Goal: Task Accomplishment & Management: Use online tool/utility

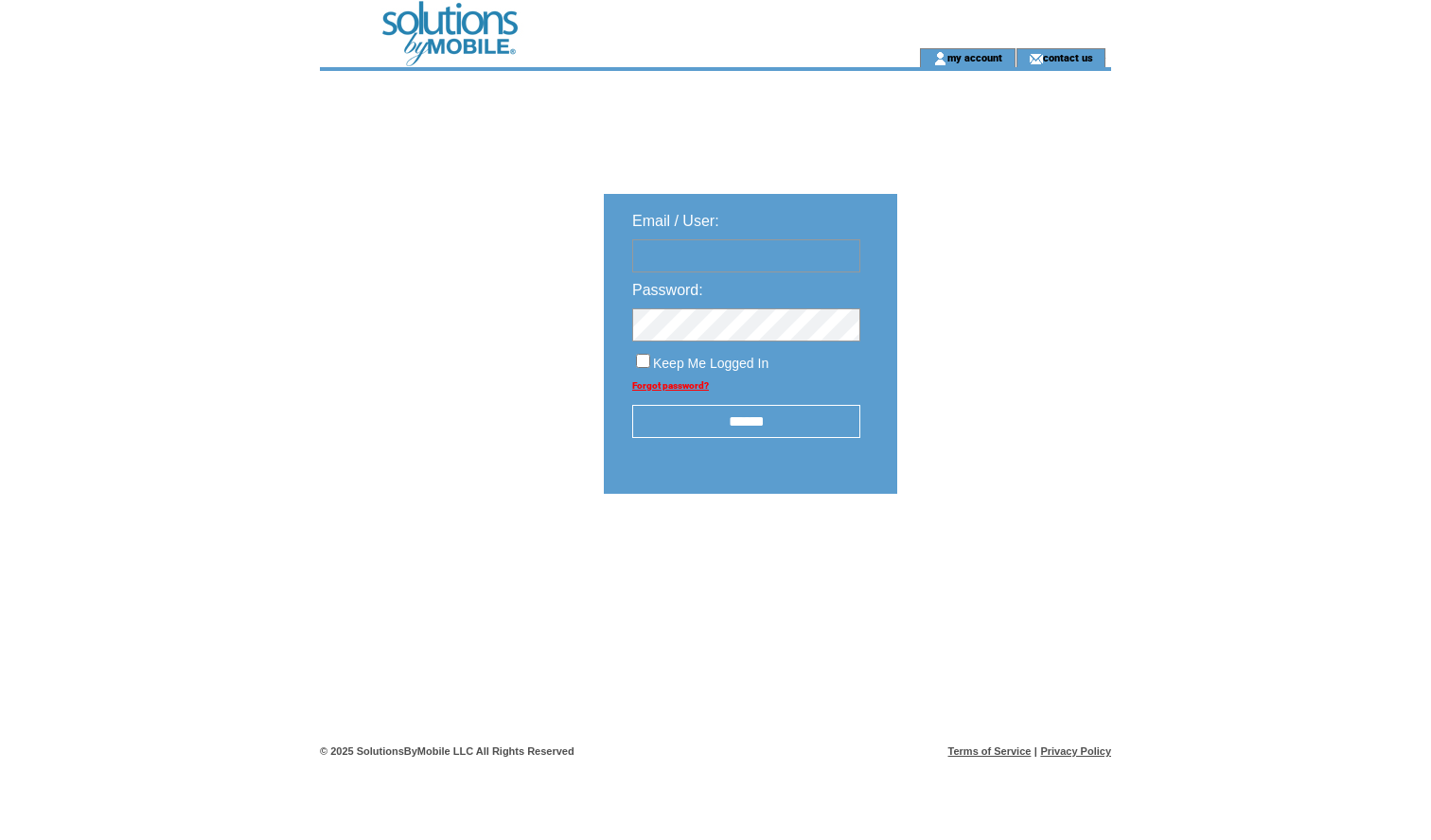
type input "**********"
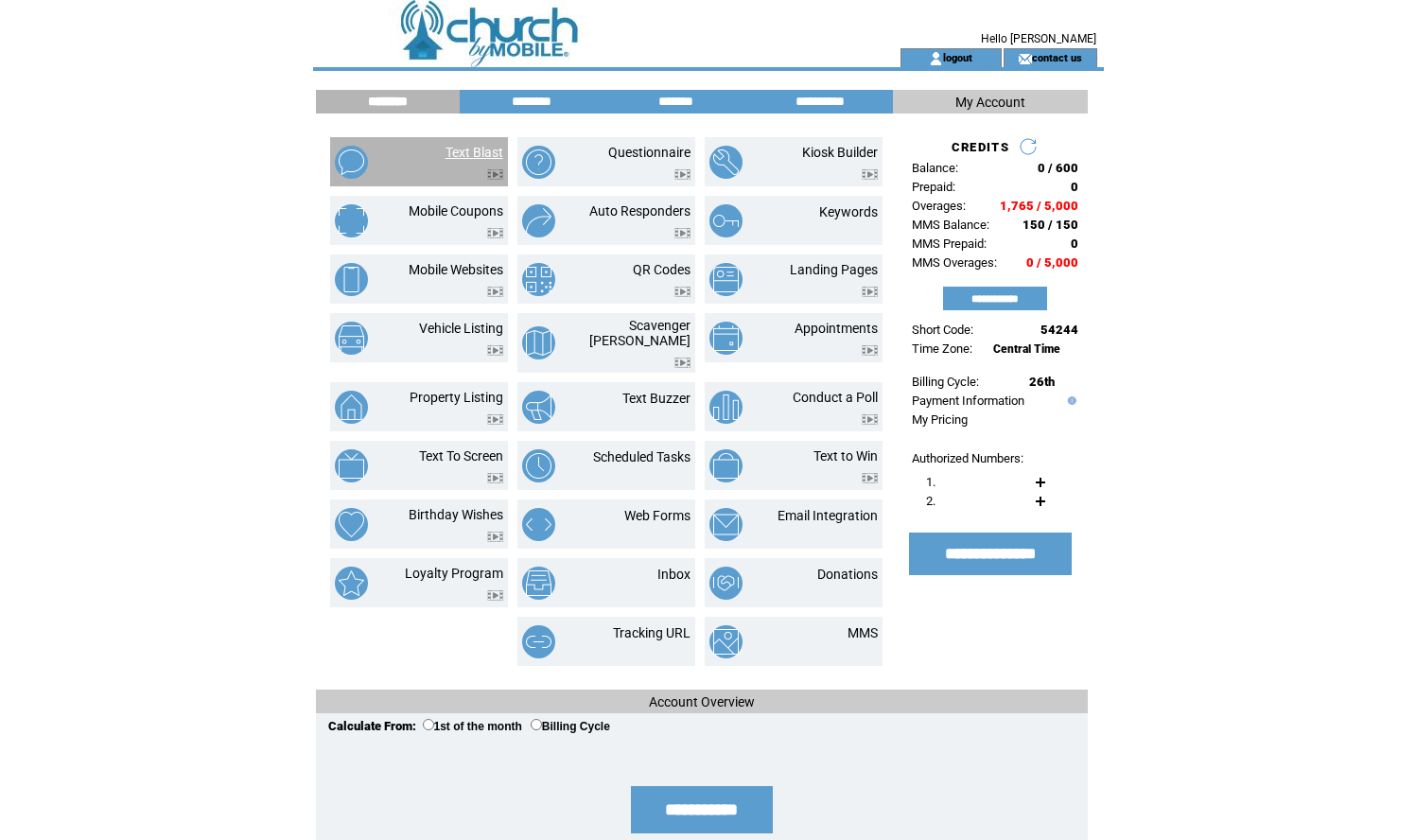
click at [471, 154] on link "Text Blast" at bounding box center [475, 152] width 58 height 15
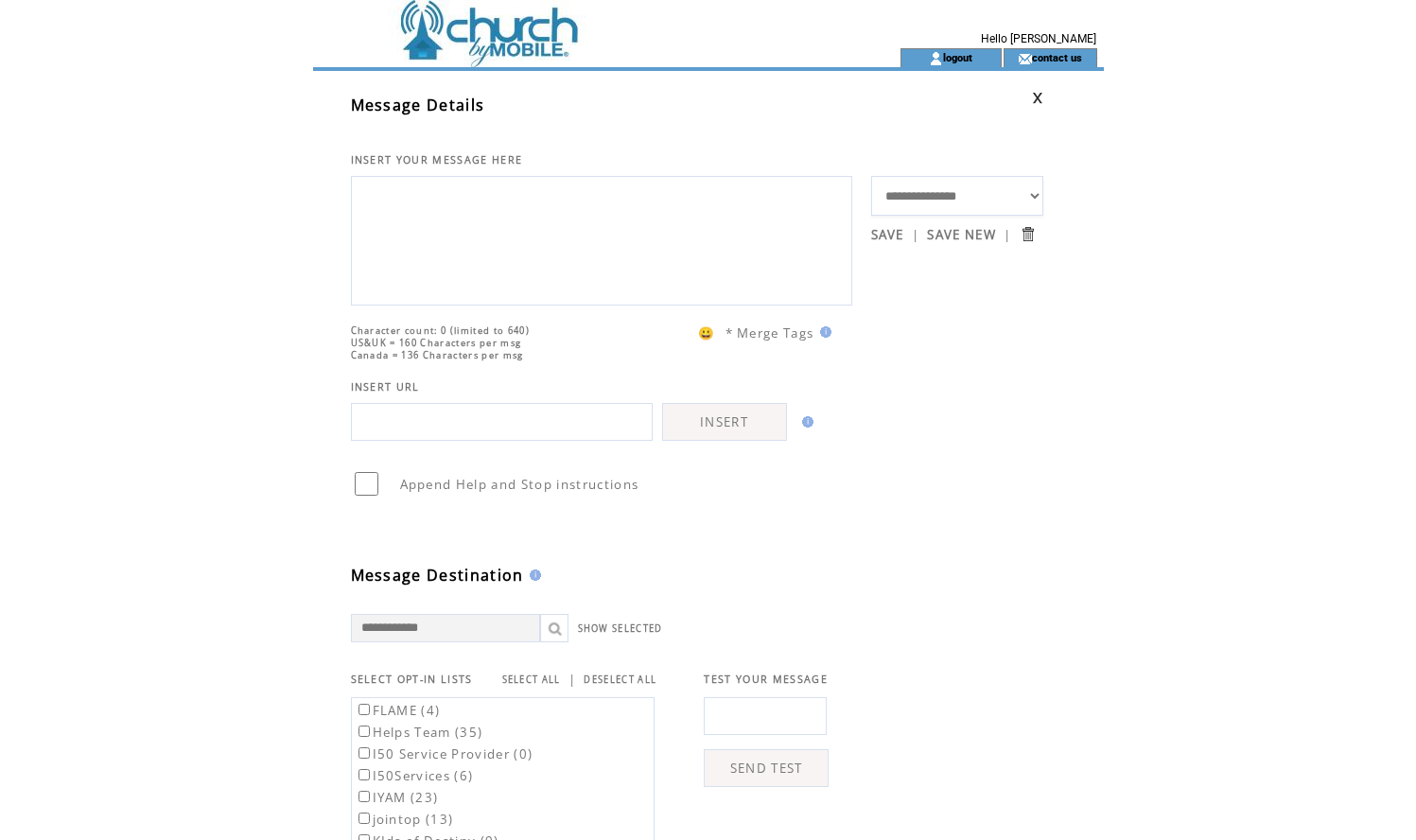
click at [454, 194] on textarea at bounding box center [601, 239] width 481 height 114
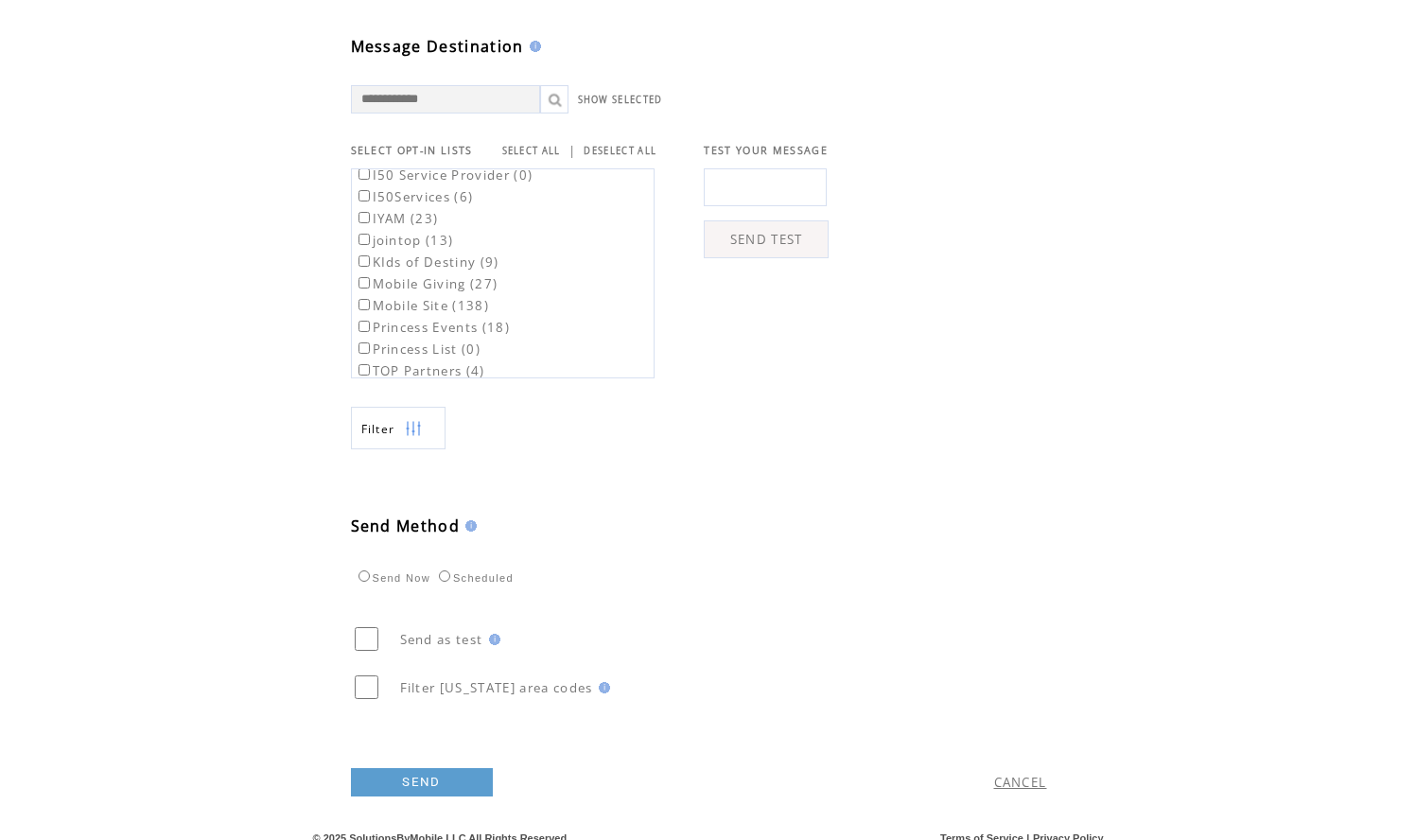
scroll to position [89, 0]
type textarea "**********"
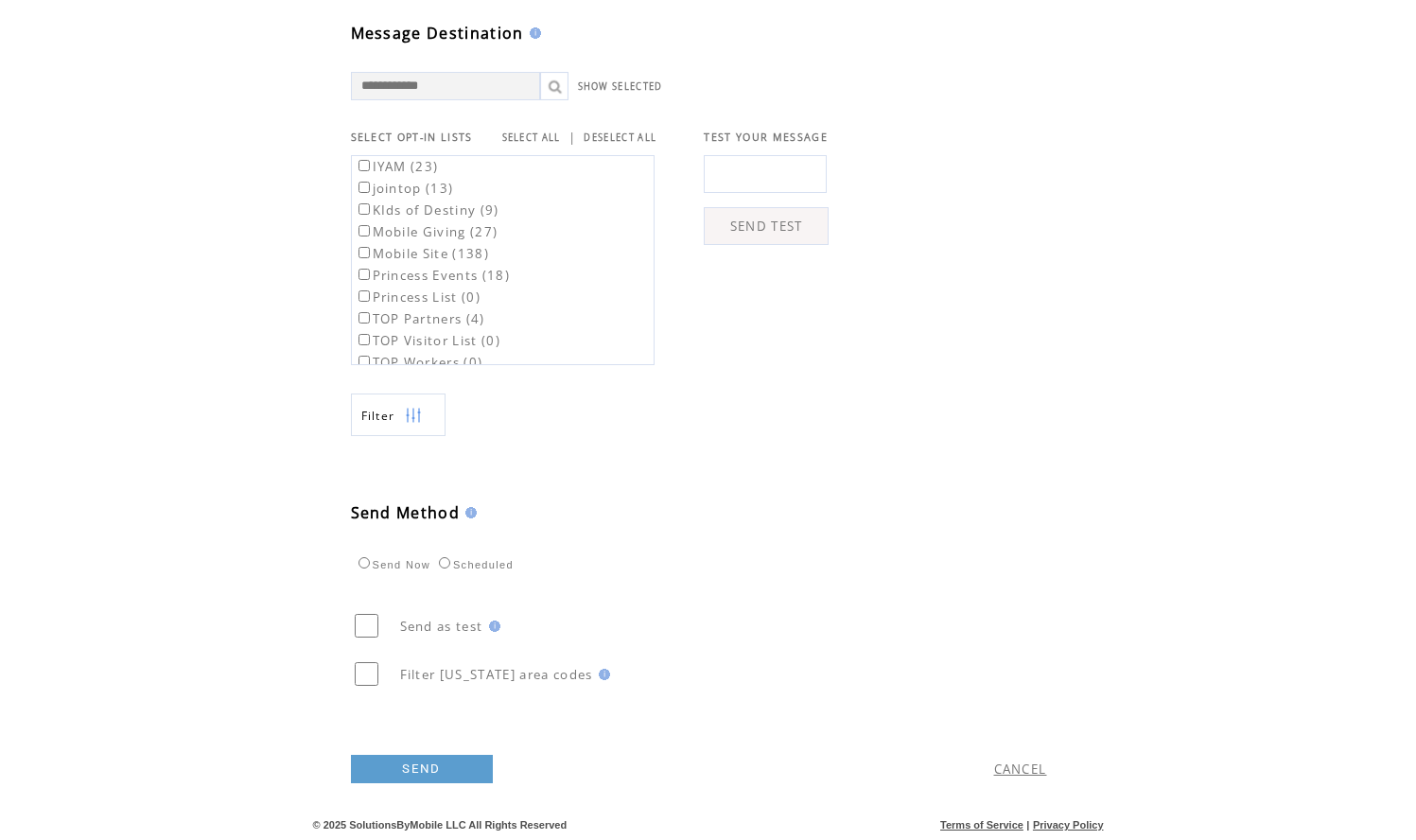
scroll to position [581, 0]
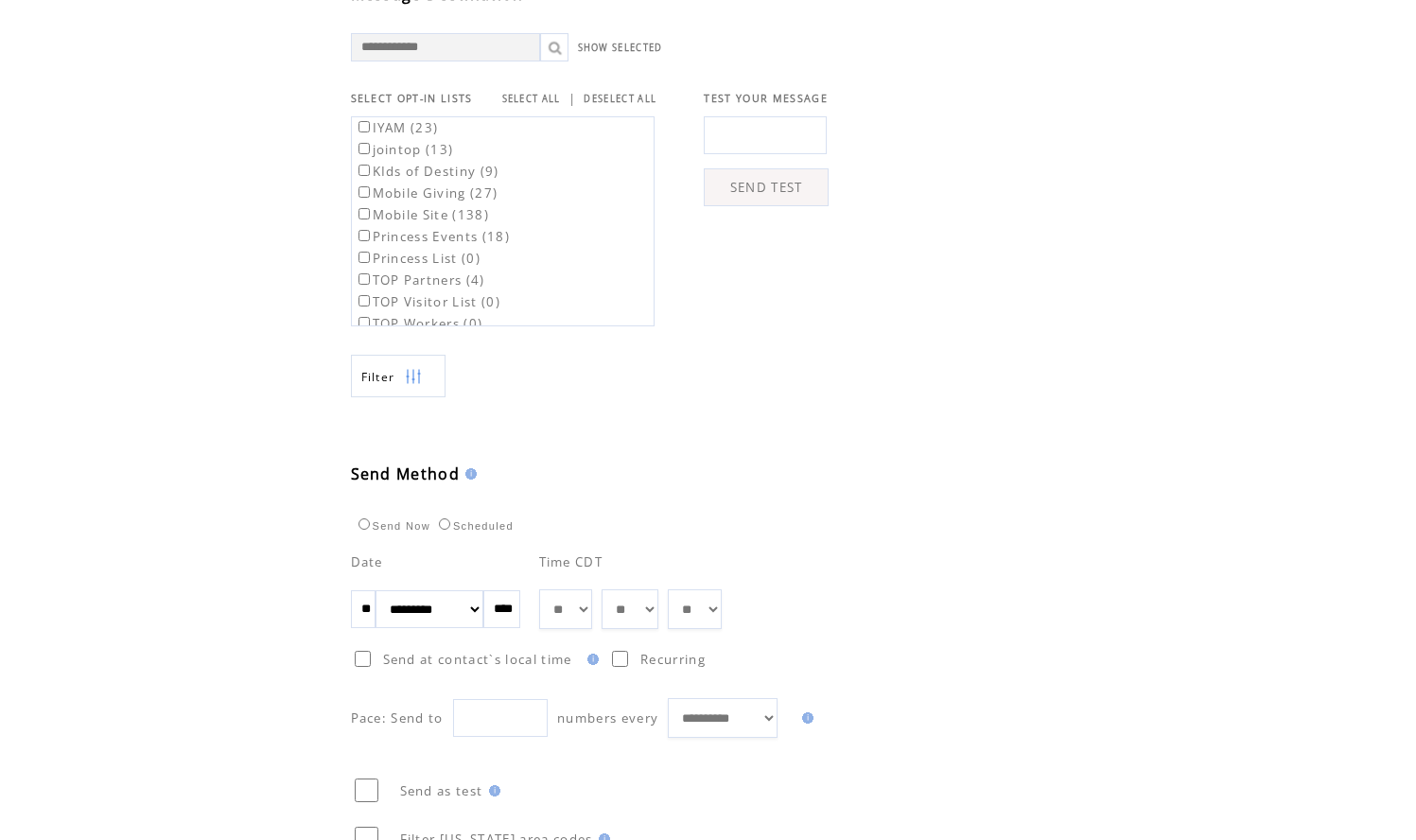
select select "*"
select select "**"
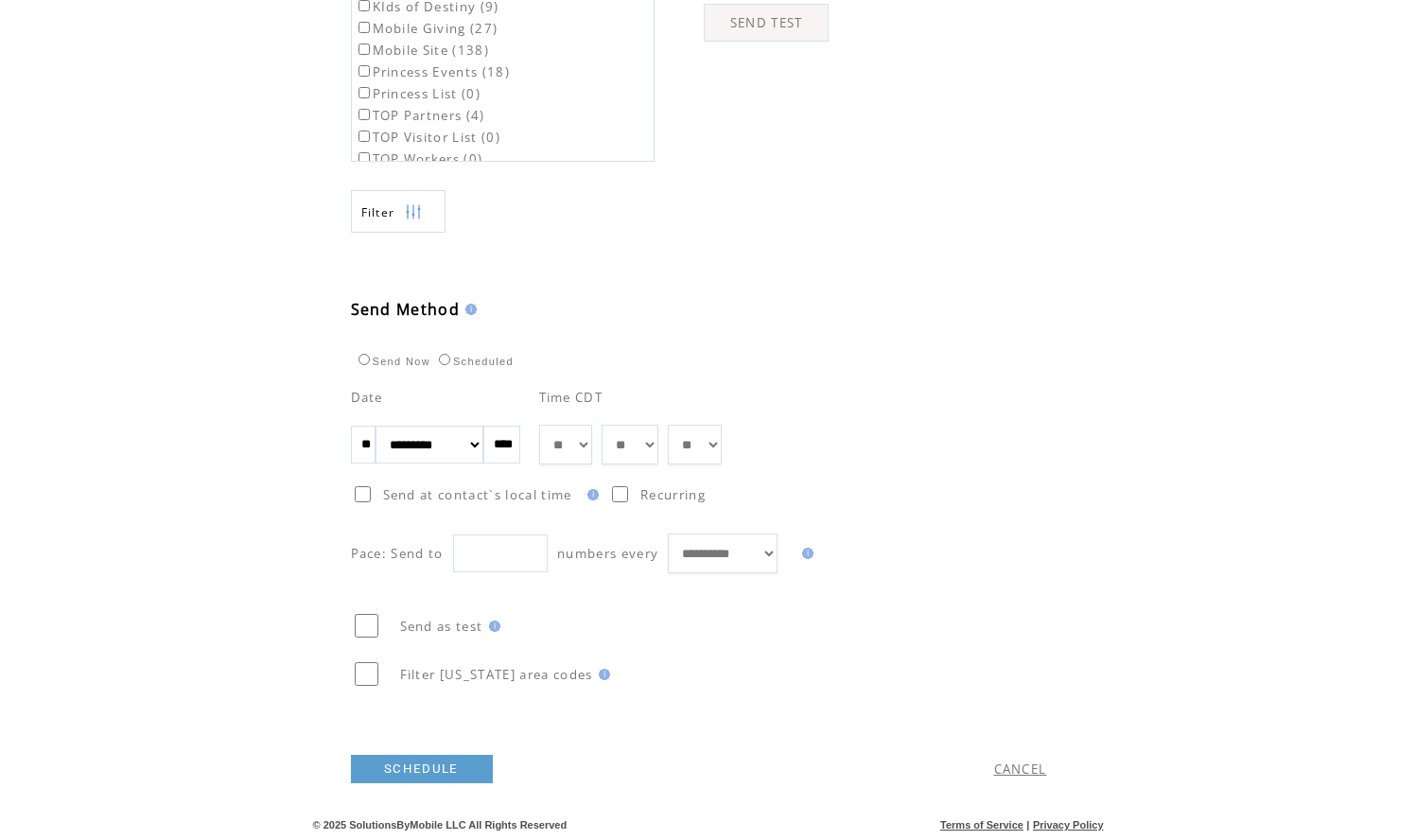
scroll to position [784, 0]
click at [429, 764] on link "SCHEDULE" at bounding box center [422, 769] width 142 height 28
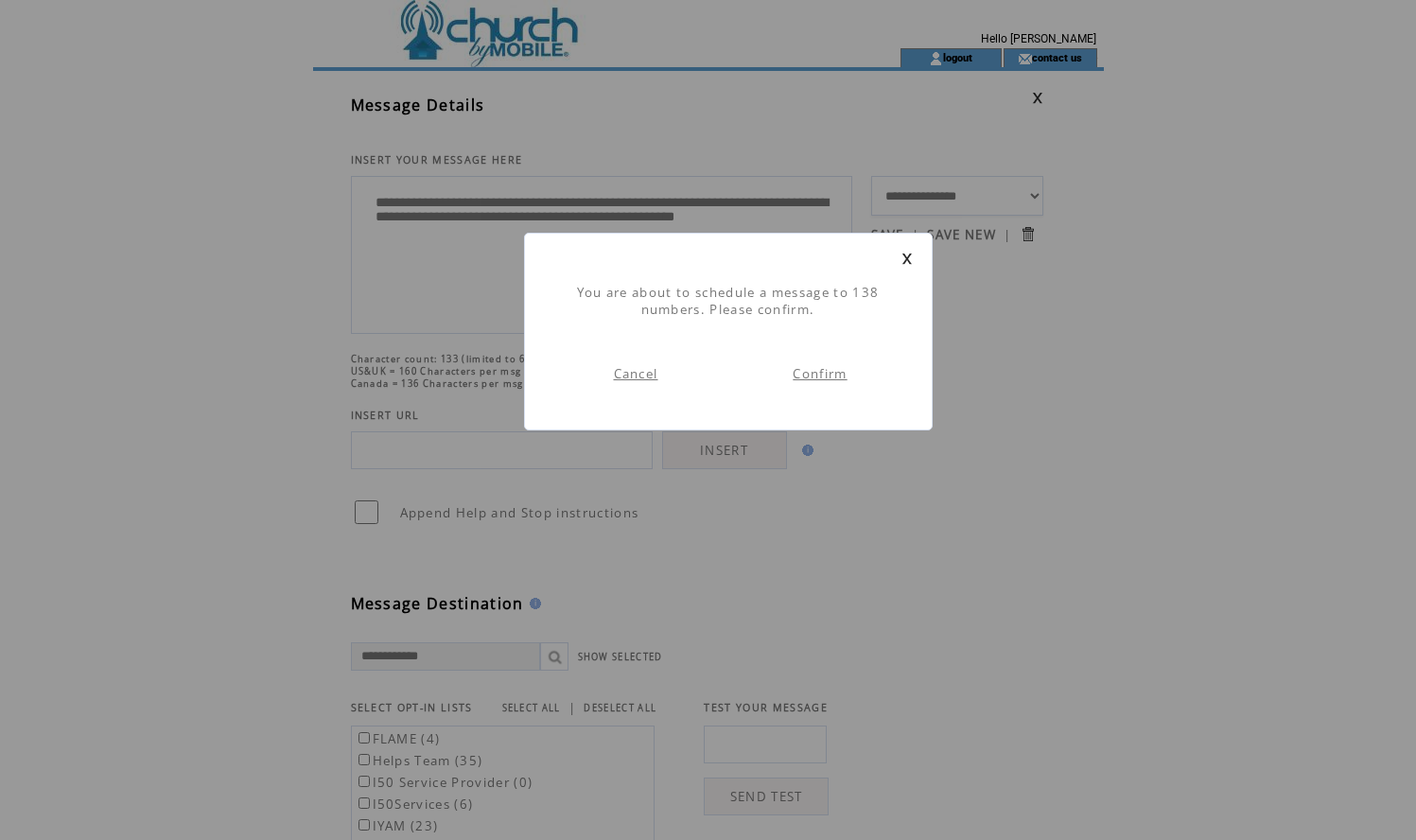
scroll to position [1, 0]
click at [822, 375] on link "Confirm" at bounding box center [820, 373] width 54 height 17
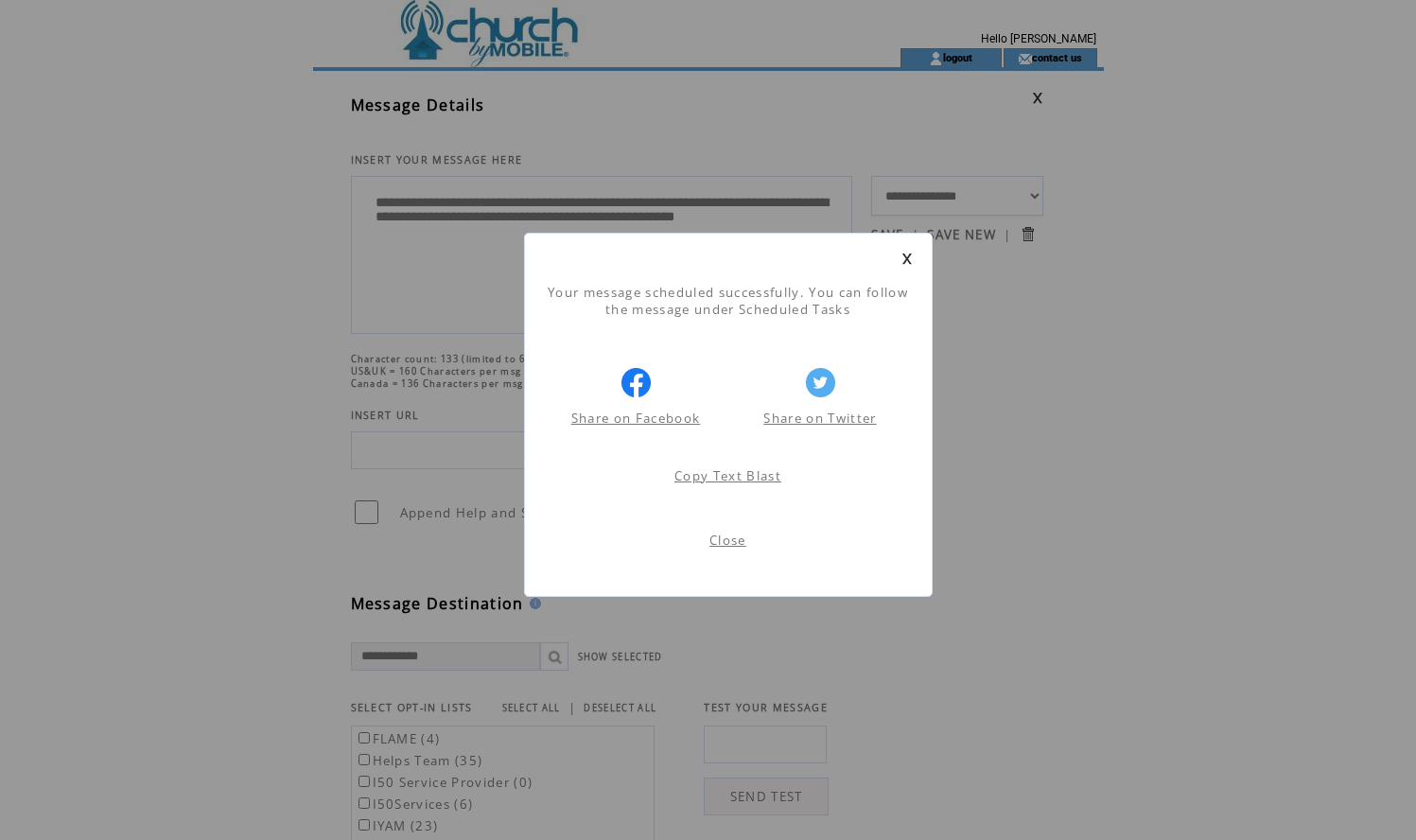
scroll to position [1, 0]
click at [722, 535] on link "Close" at bounding box center [728, 540] width 37 height 17
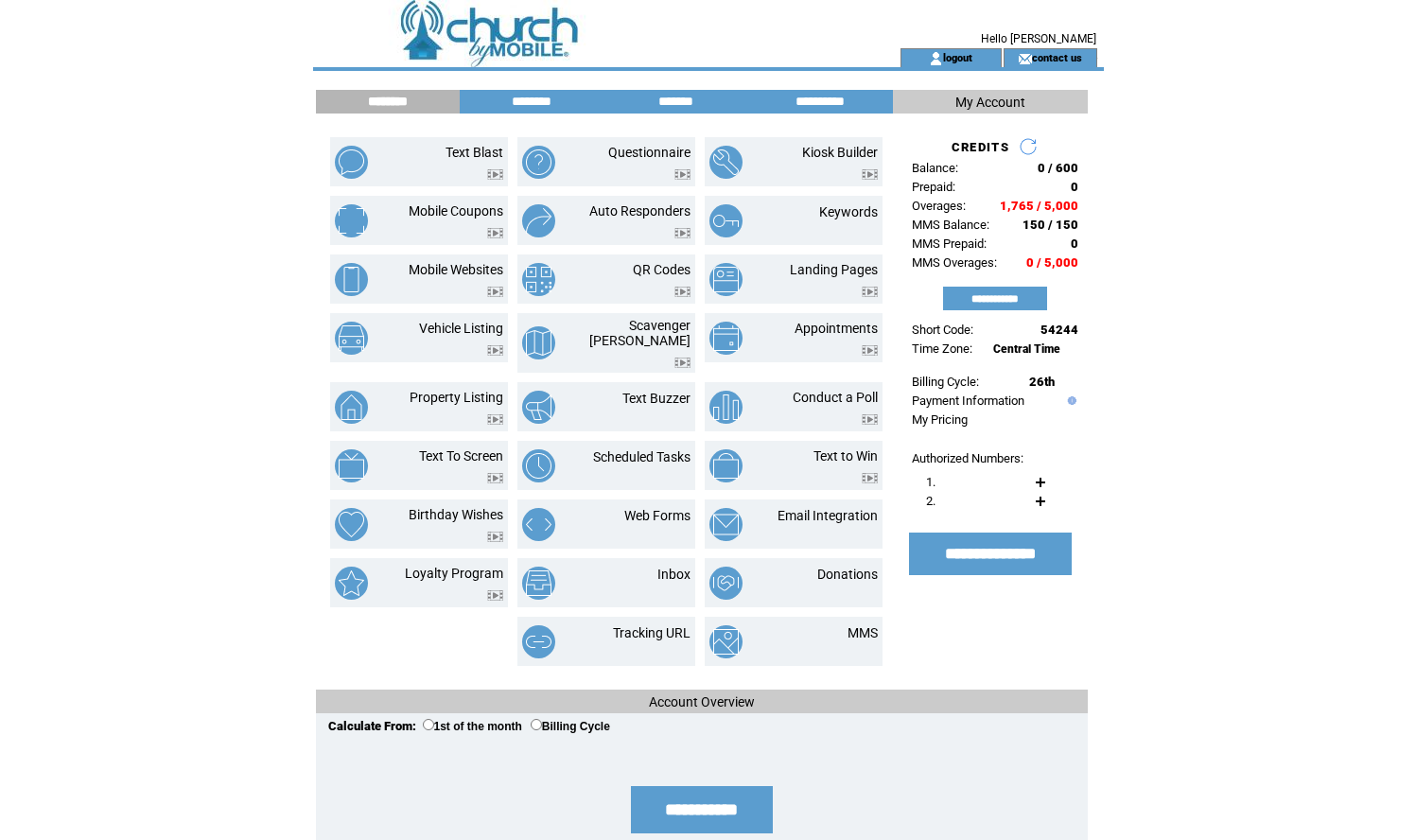
click at [960, 50] on td "logout" at bounding box center [951, 57] width 101 height 19
click at [969, 55] on link "logout" at bounding box center [957, 57] width 29 height 12
